Goal: Check status: Check status

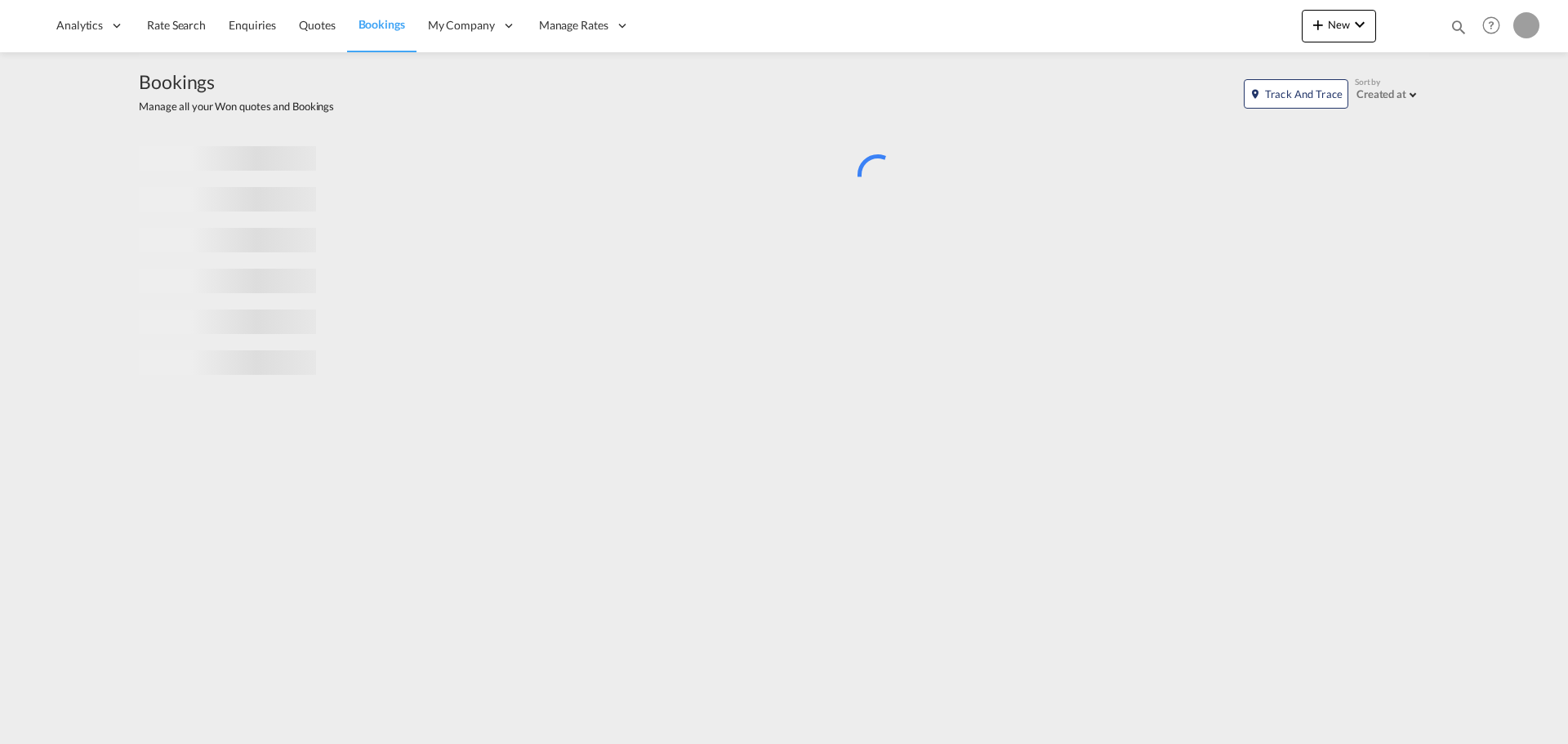
click at [1454, 22] on md-icon "icon-magnify" at bounding box center [1458, 27] width 18 height 18
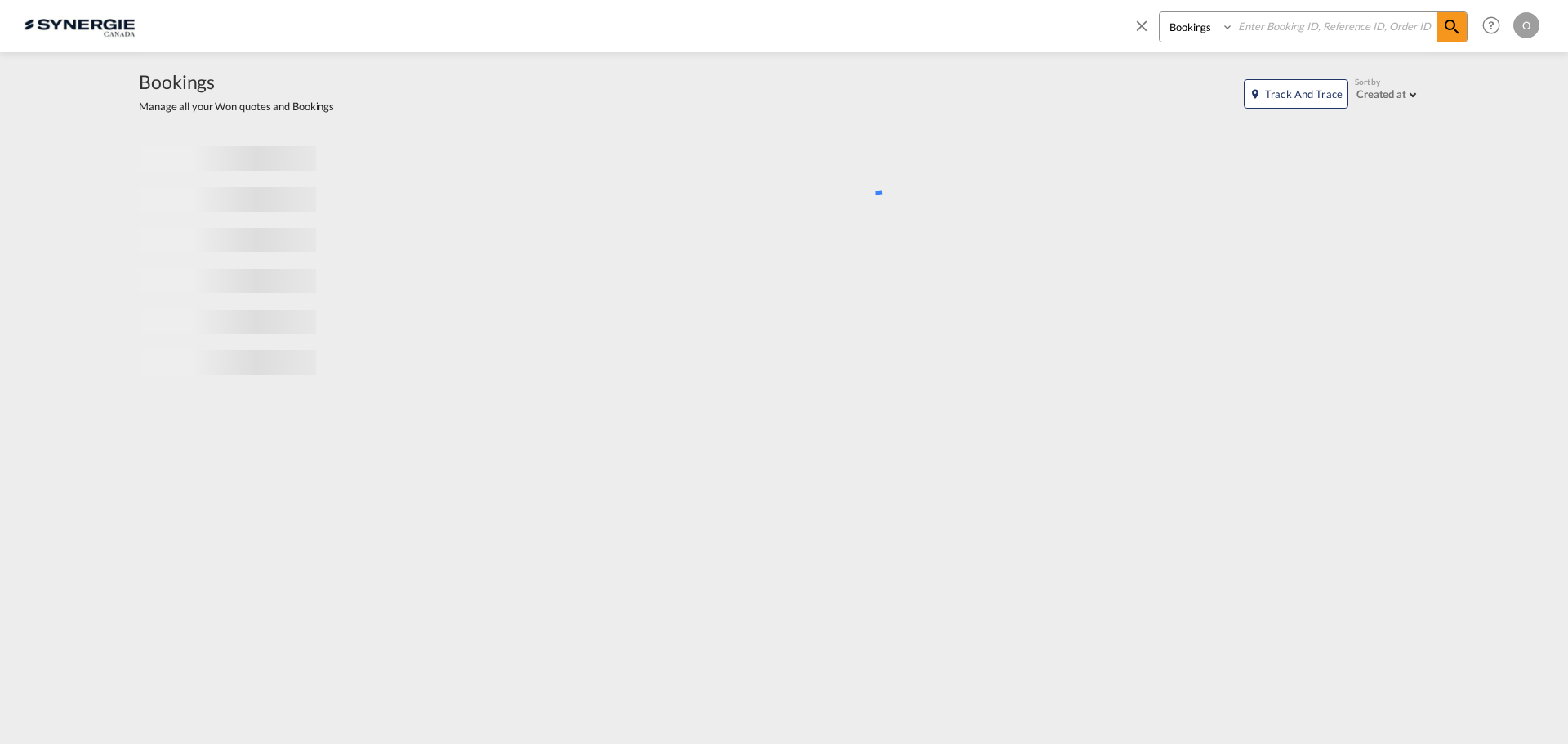
click at [1210, 35] on select "Bookings Quotes Enquiries" at bounding box center [1198, 27] width 78 height 29
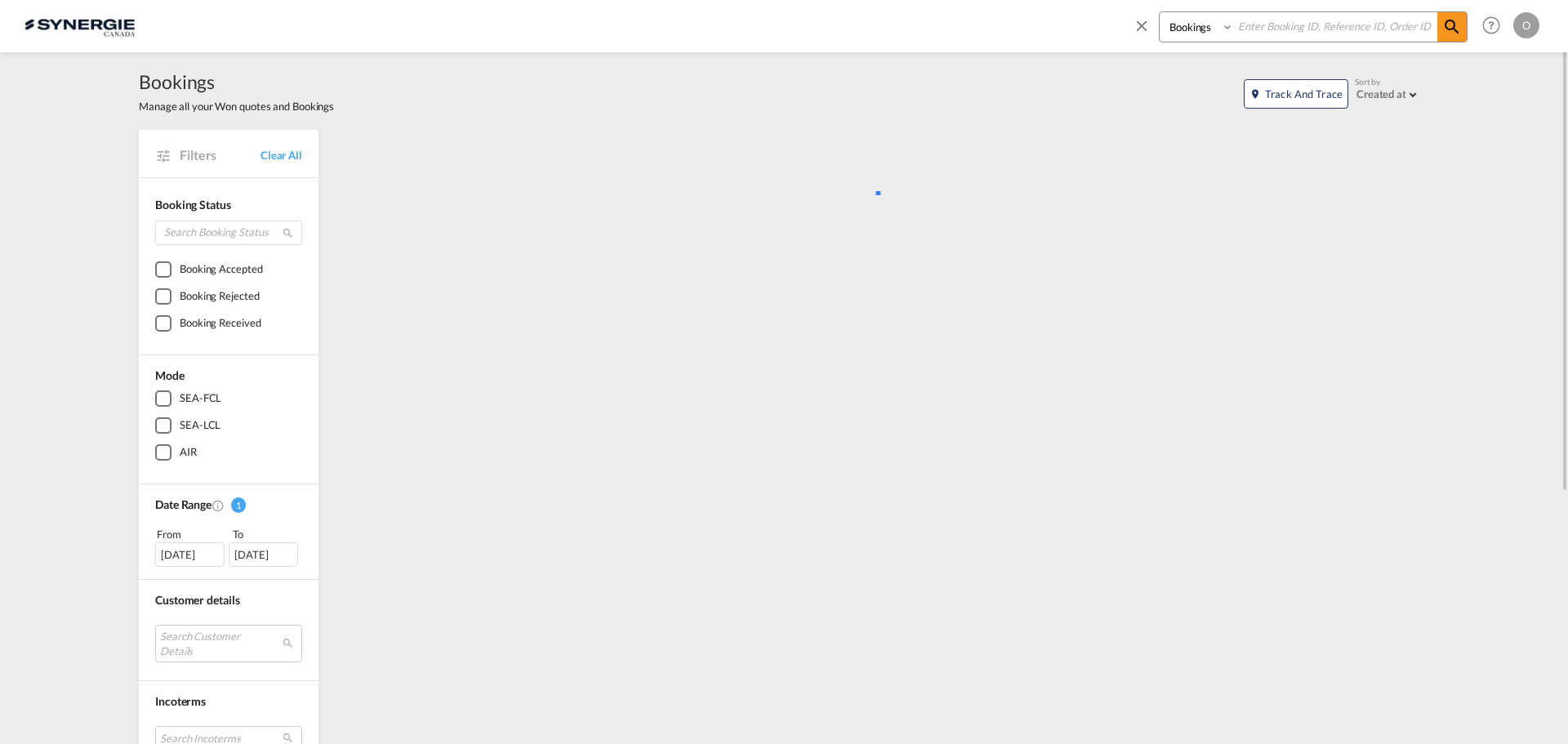
select select "Quotes"
click at [1160, 12] on select "Bookings Quotes Enquiries" at bounding box center [1198, 27] width 78 height 29
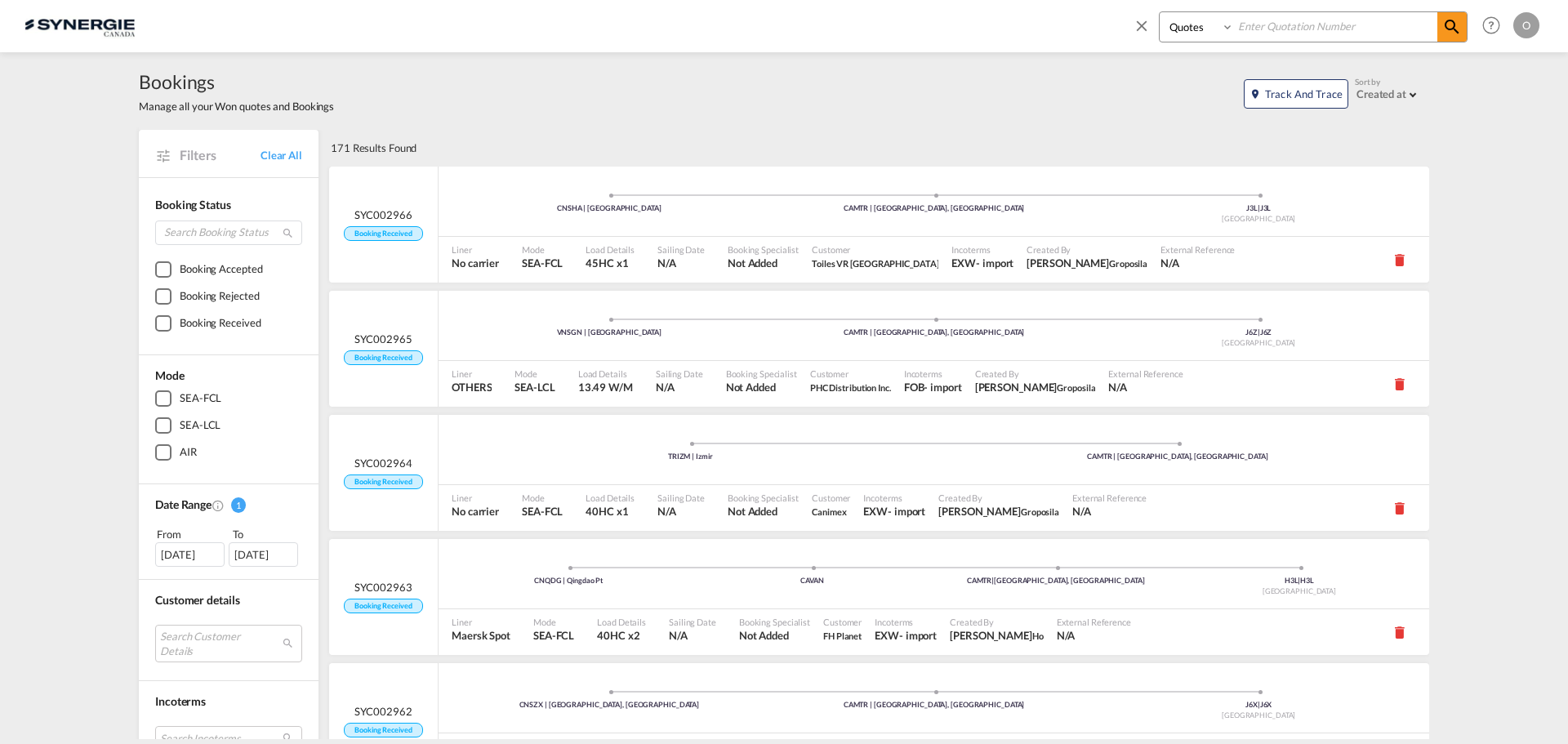
click at [1245, 29] on input at bounding box center [1335, 26] width 203 height 29
paste input "SYC000014023"
type input "SYC000014023"
click at [1456, 22] on md-icon "icon-magnify" at bounding box center [1451, 27] width 20 height 20
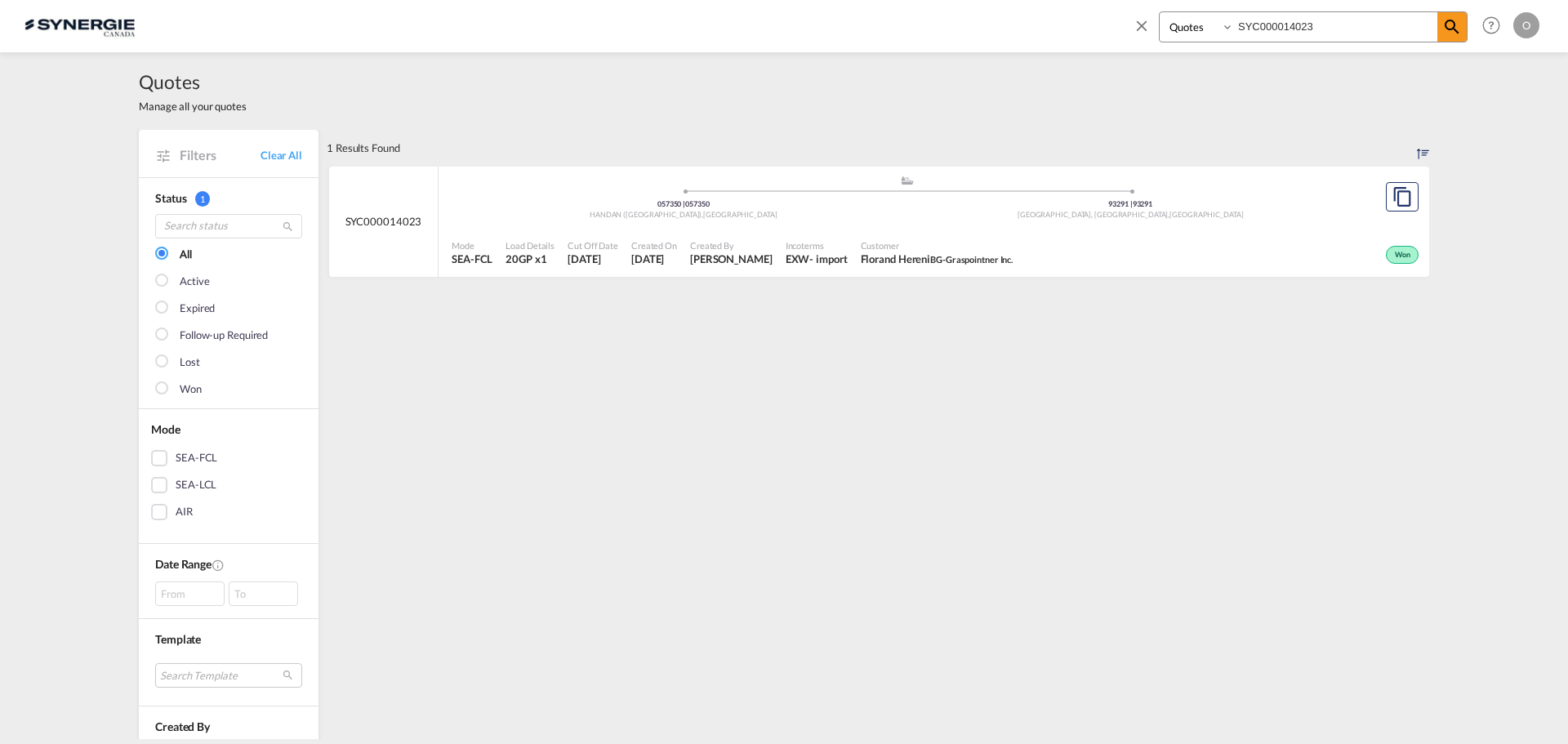
click at [765, 260] on span "[PERSON_NAME]" at bounding box center [730, 259] width 82 height 15
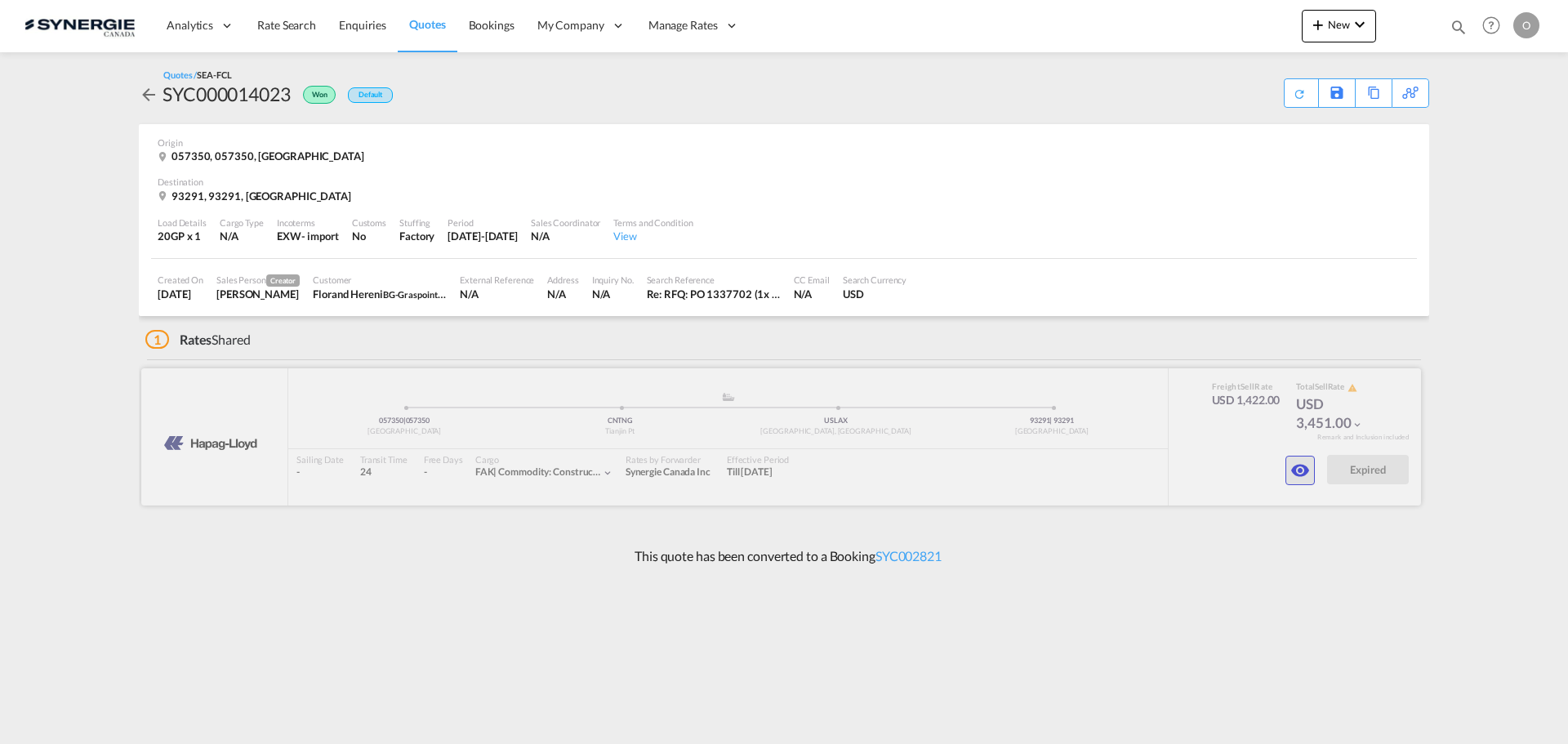
click at [1295, 478] on md-icon "icon-eye" at bounding box center [1300, 470] width 20 height 20
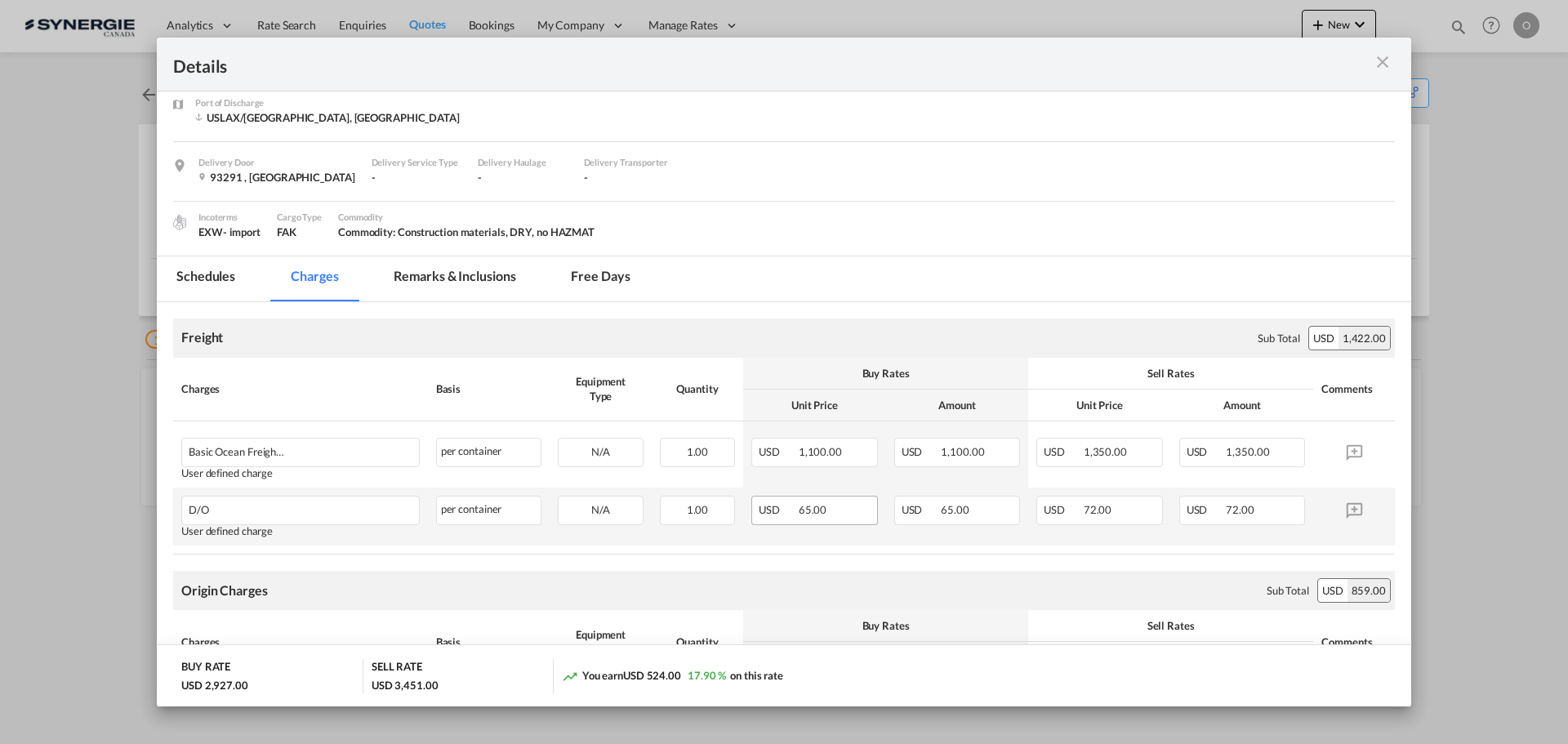
scroll to position [326, 0]
